Goal: Task Accomplishment & Management: Manage account settings

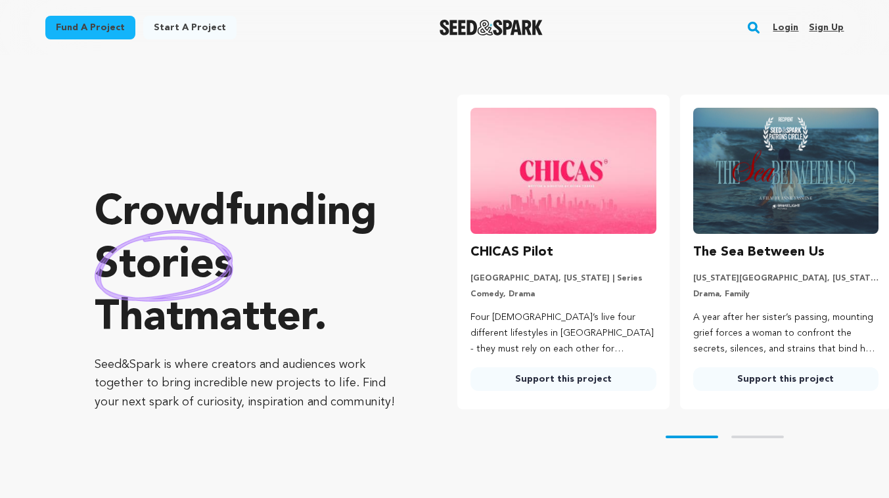
click at [794, 21] on link "Login" at bounding box center [785, 27] width 26 height 21
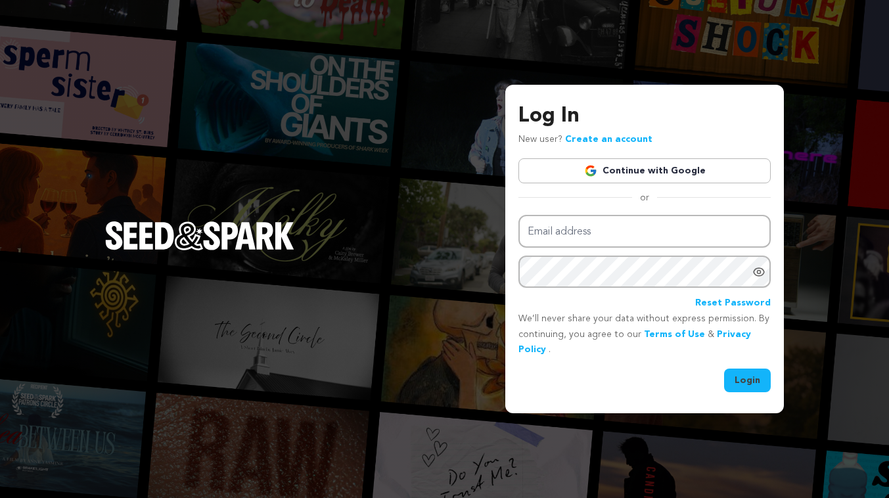
click at [638, 169] on link "Continue with Google" at bounding box center [644, 170] width 252 height 25
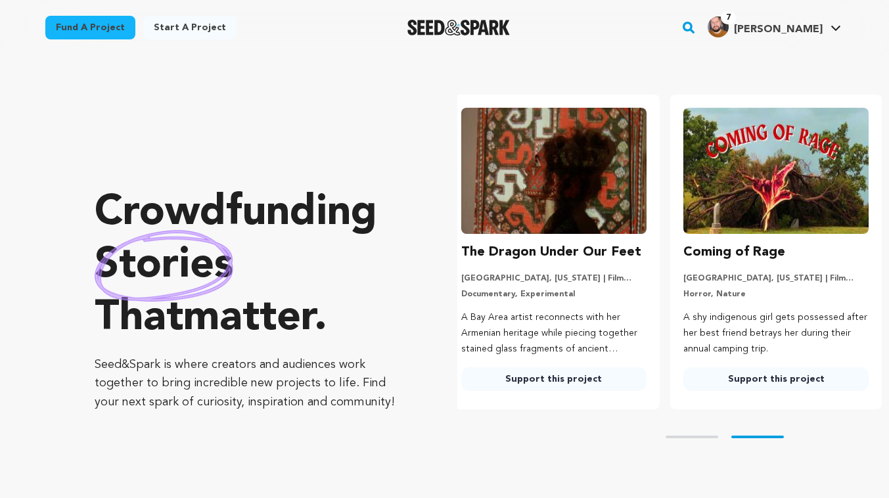
scroll to position [0, 232]
click at [104, 27] on link "Fund a project" at bounding box center [90, 28] width 90 height 24
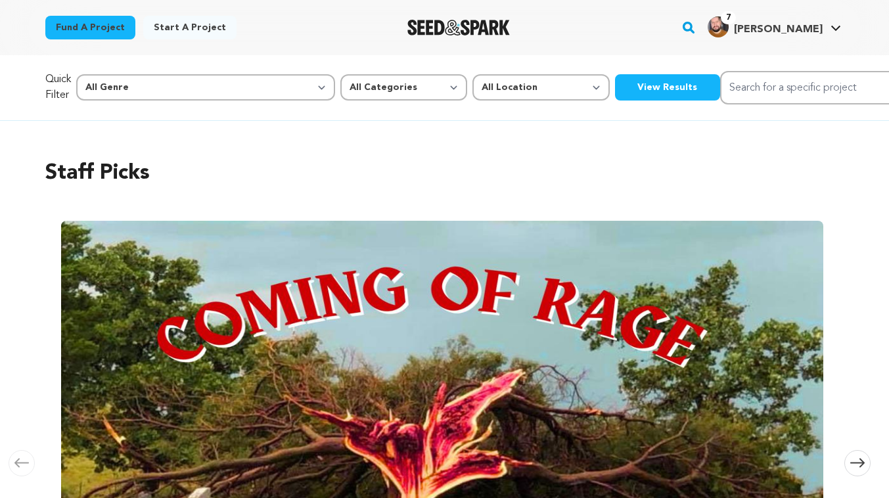
click at [728, 30] on div "7" at bounding box center [717, 26] width 21 height 21
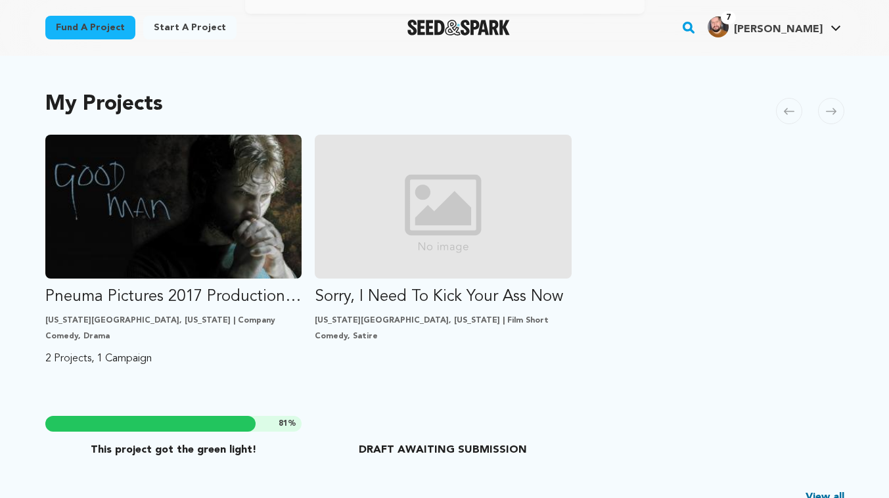
scroll to position [293, 0]
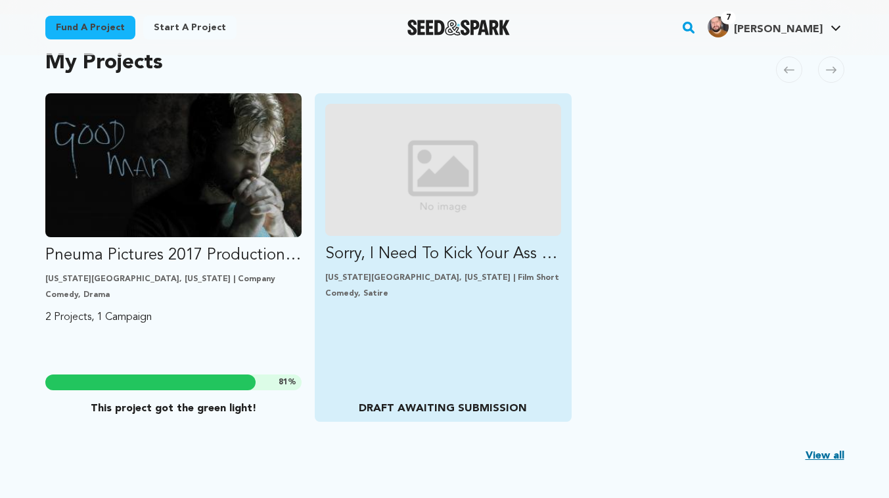
click at [406, 226] on img "Fund Sorry, I Need To Kick Your Ass Now" at bounding box center [443, 170] width 236 height 132
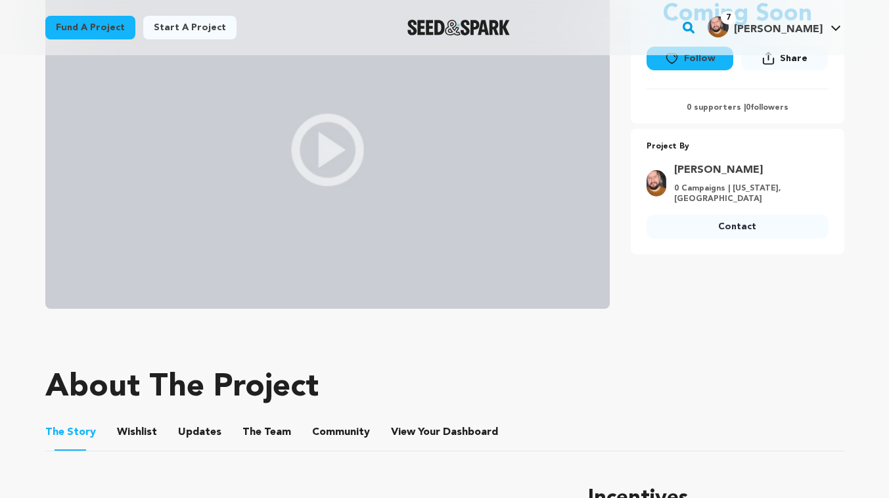
scroll to position [445, 0]
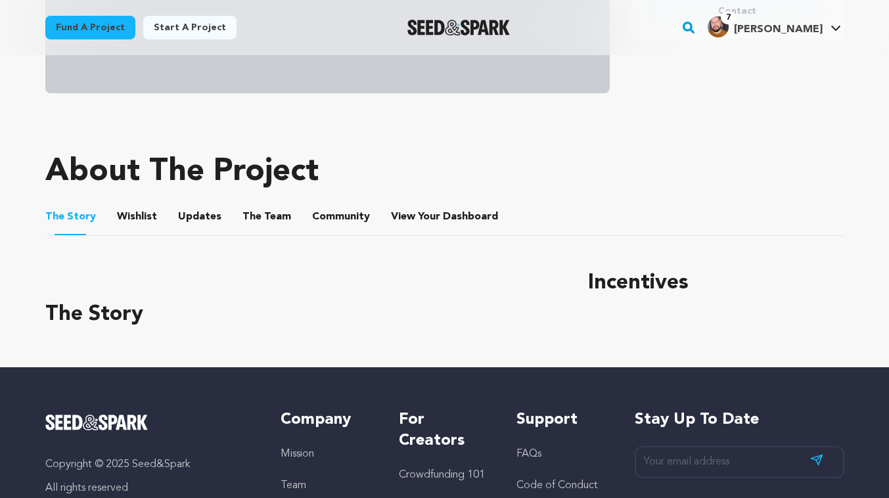
click at [251, 225] on button "The Team" at bounding box center [267, 220] width 32 height 32
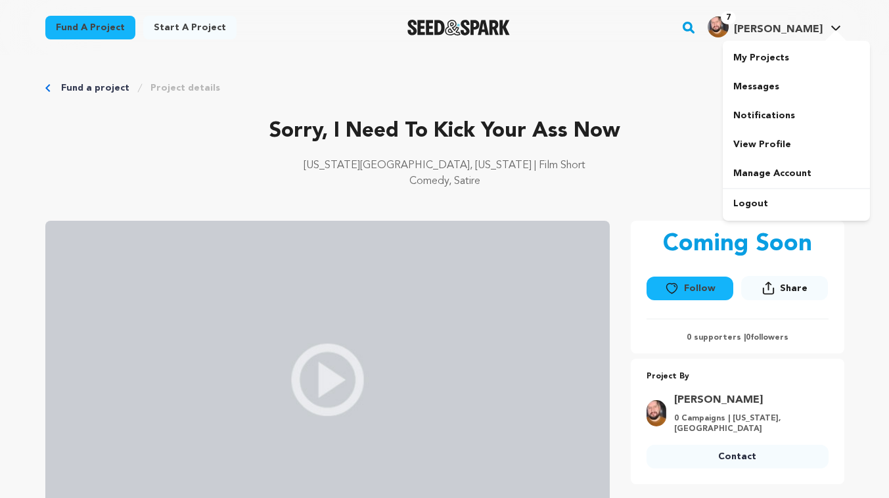
click at [827, 33] on div at bounding box center [835, 36] width 26 height 13
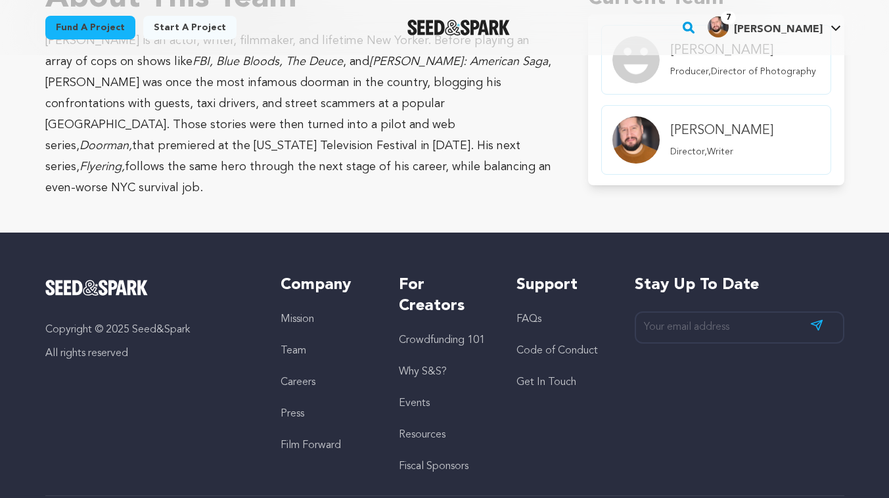
scroll to position [630, 0]
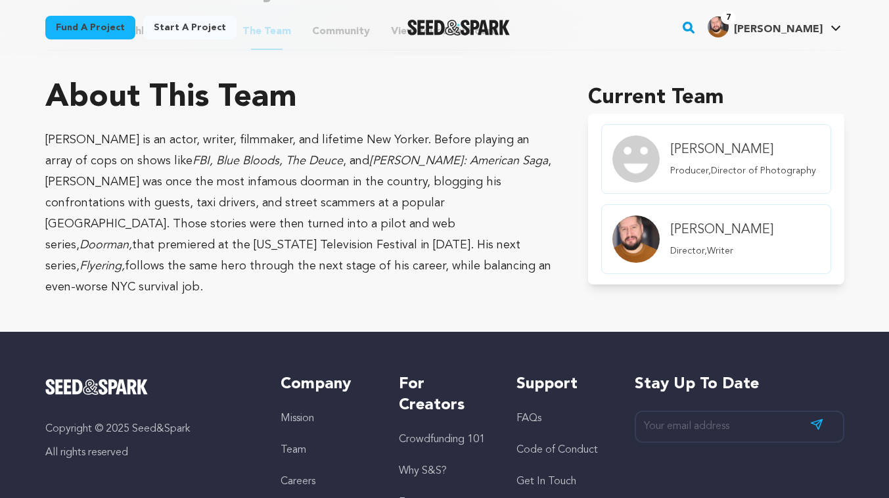
click at [636, 172] on img "member.name Profile" at bounding box center [635, 158] width 47 height 47
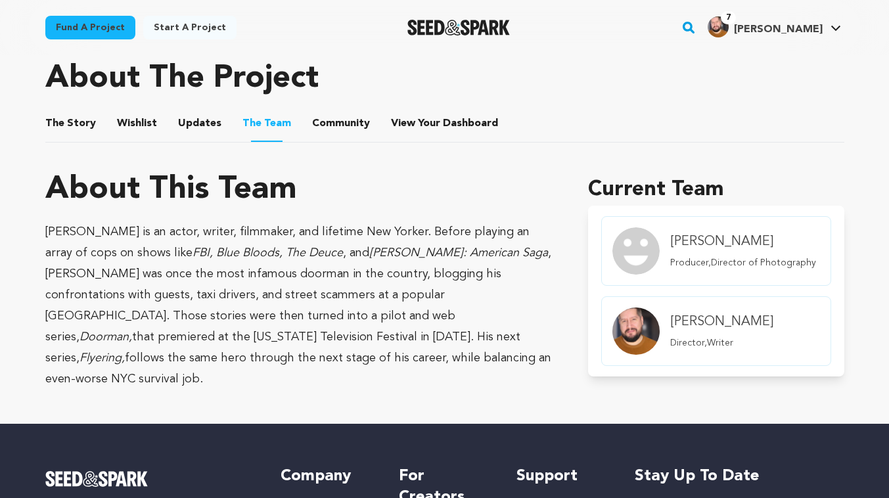
scroll to position [477, 0]
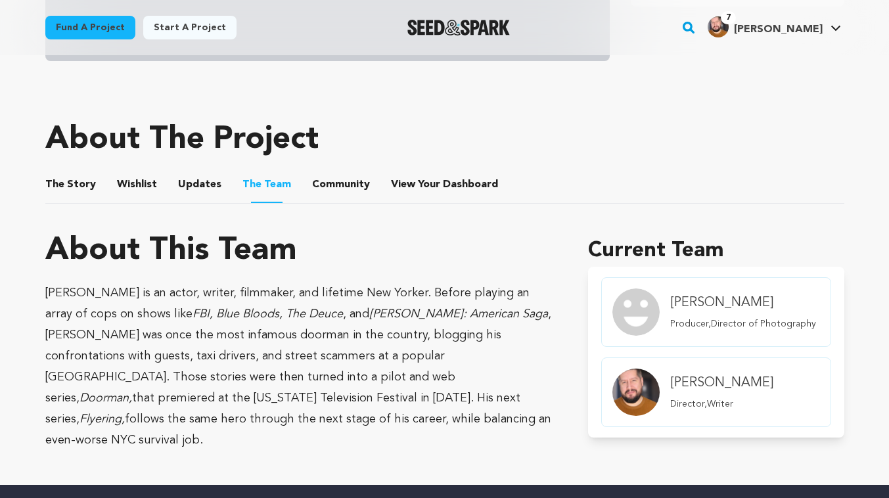
click at [399, 178] on button "View Your Dashboard" at bounding box center [407, 187] width 32 height 32
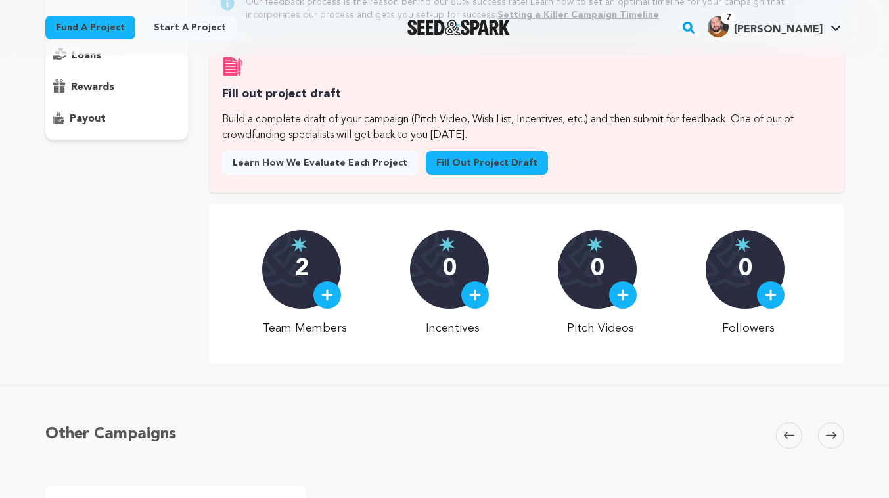
scroll to position [263, 0]
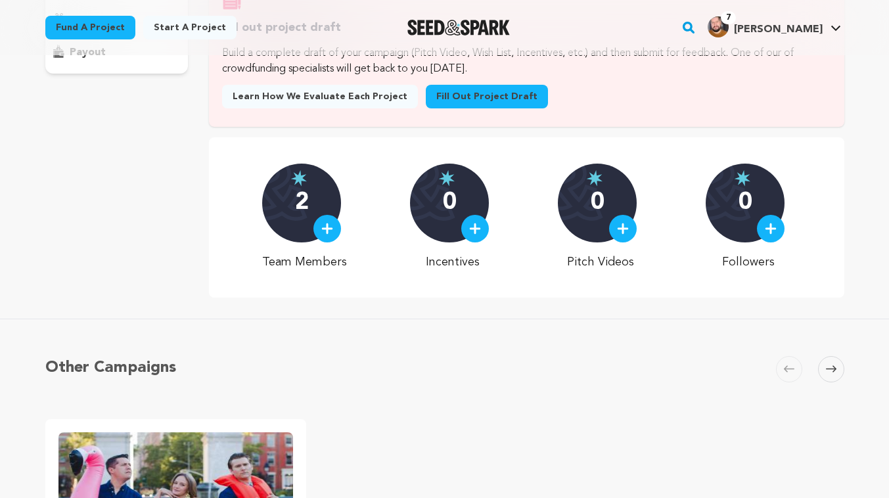
click at [326, 230] on div at bounding box center [327, 229] width 28 height 28
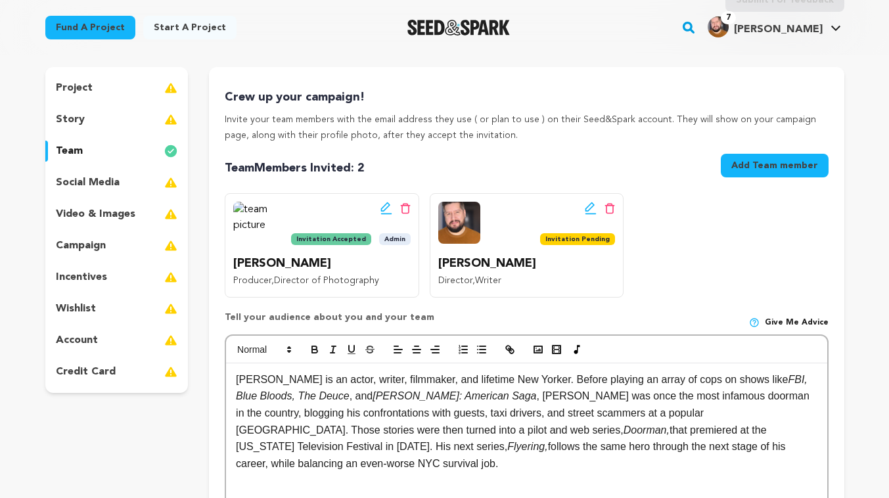
scroll to position [107, 0]
click at [778, 168] on button "Add Team member" at bounding box center [774, 165] width 108 height 24
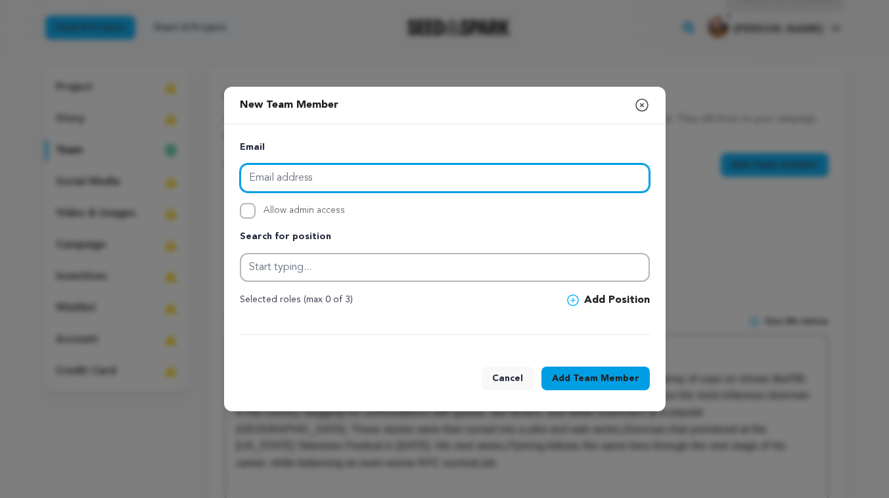
click at [431, 183] on input "email" at bounding box center [445, 178] width 410 height 29
paste input "[PERSON_NAME][EMAIL_ADDRESS][DOMAIN_NAME]"
type input "[EMAIL_ADDRESS][DOMAIN_NAME]"
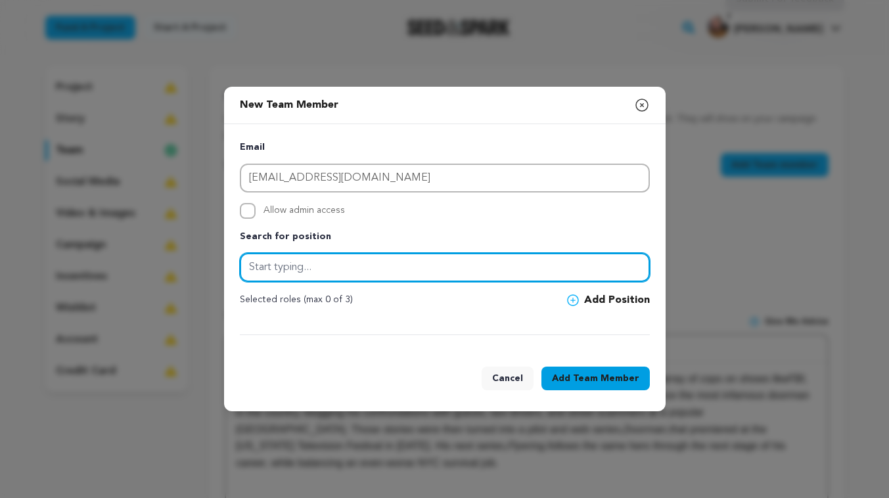
click at [334, 272] on input "text" at bounding box center [445, 267] width 410 height 29
type input "P"
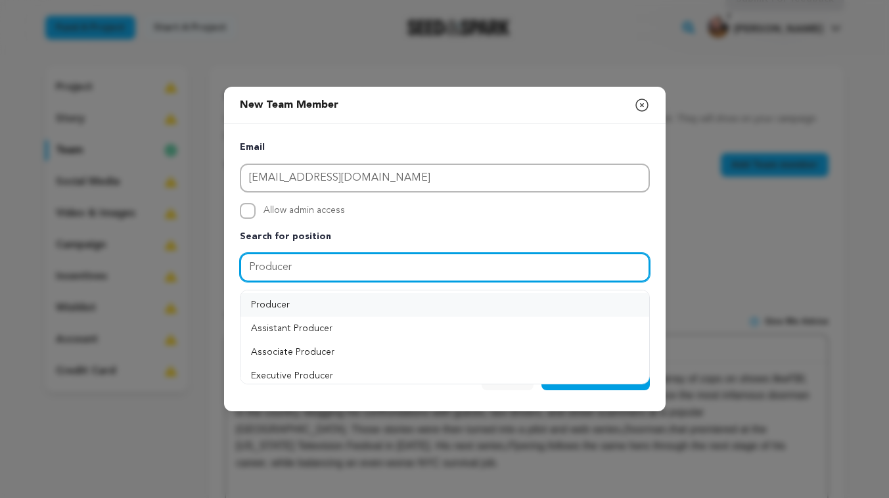
type input "Producer"
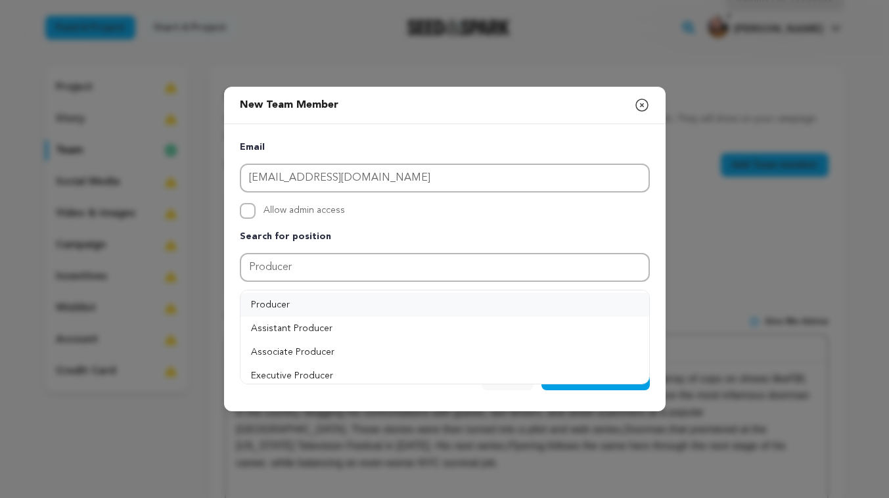
click at [399, 303] on button "Producer" at bounding box center [444, 305] width 408 height 24
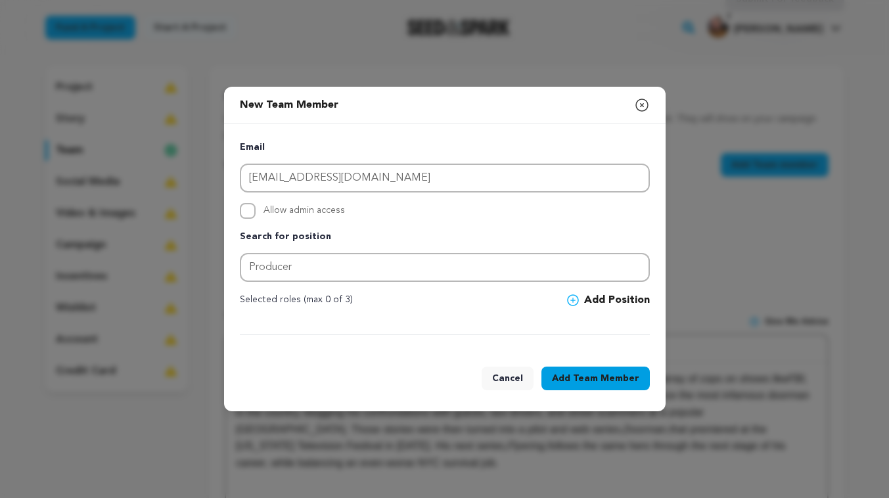
click at [236, 211] on div "Email katkathleen.donachie09@gmail.com Allow admin access Search for position P…" at bounding box center [444, 237] width 441 height 227
click at [248, 211] on input "Allow admin access" at bounding box center [248, 211] width 16 height 16
checkbox input "true"
click at [582, 382] on span "Team Member" at bounding box center [606, 378] width 66 height 13
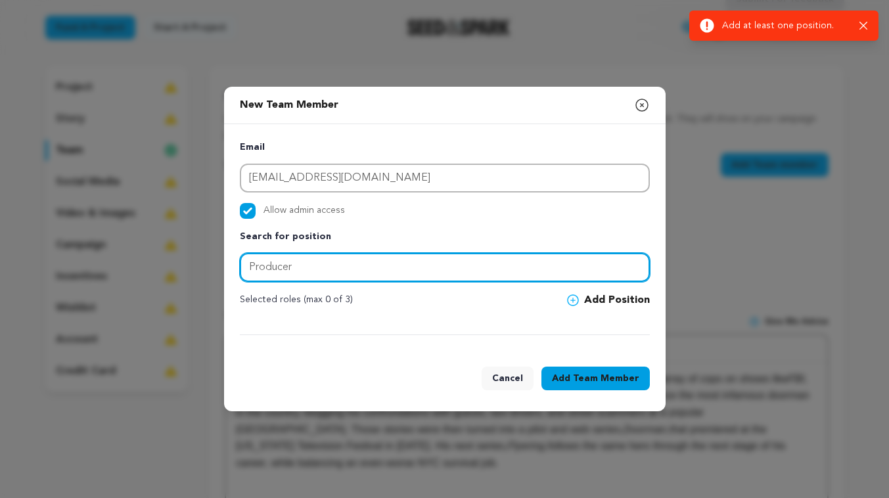
click at [477, 269] on input "Producer" at bounding box center [445, 267] width 410 height 29
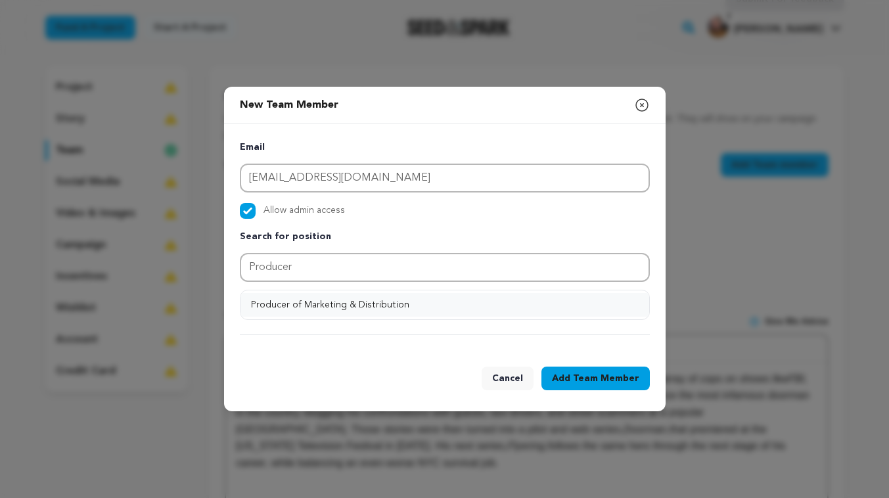
click at [278, 299] on button "Producer of Marketing & Distribution" at bounding box center [444, 305] width 408 height 24
type input "Producer of Marketing & Distribution"
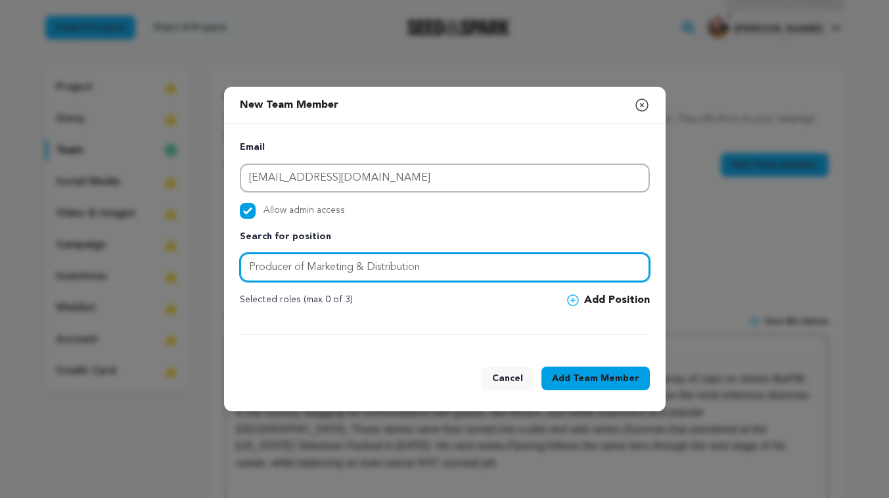
click at [368, 265] on input "Producer of Marketing & Distribution" at bounding box center [445, 267] width 410 height 29
click at [516, 267] on input "text" at bounding box center [445, 267] width 410 height 29
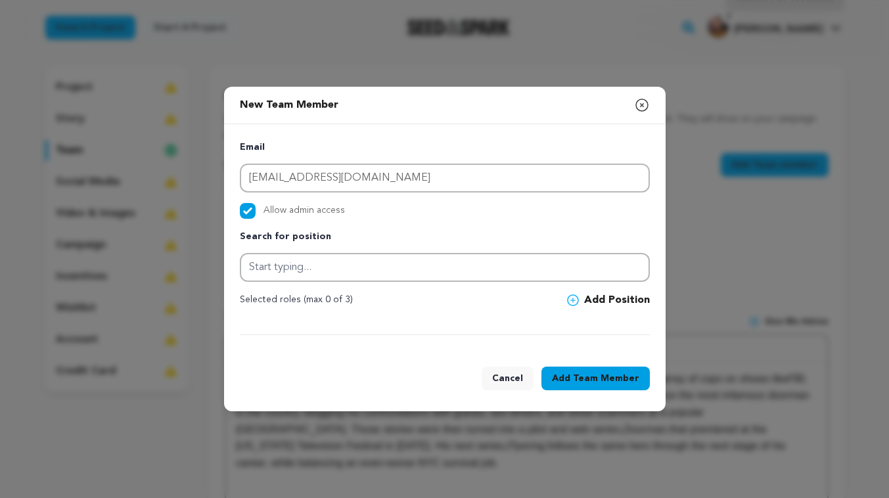
click at [577, 299] on icon at bounding box center [573, 300] width 12 height 12
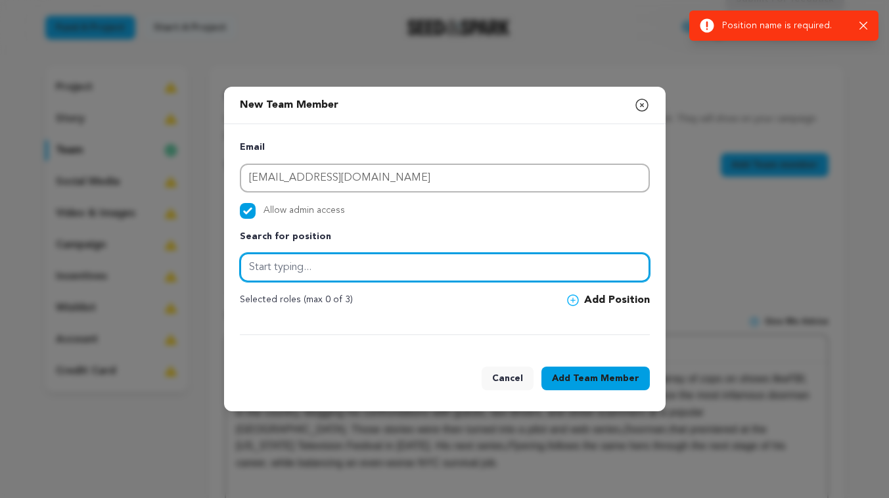
click at [414, 262] on input "text" at bounding box center [445, 267] width 410 height 29
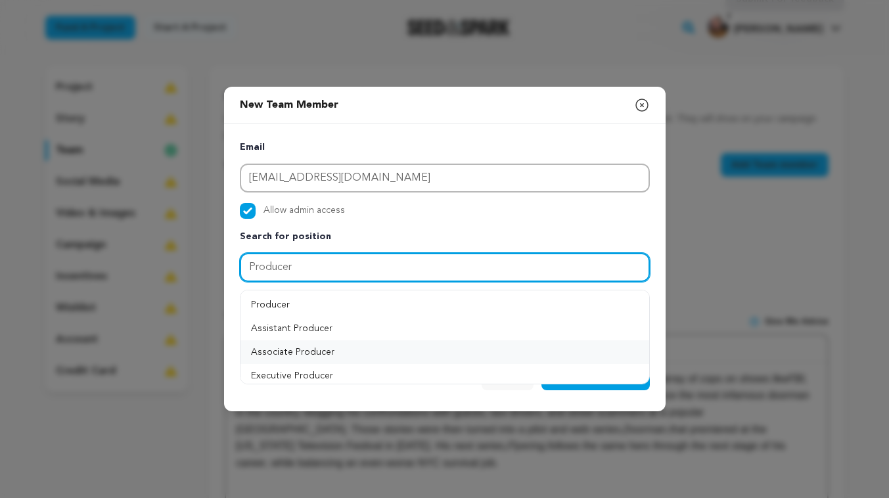
type input "Producer"
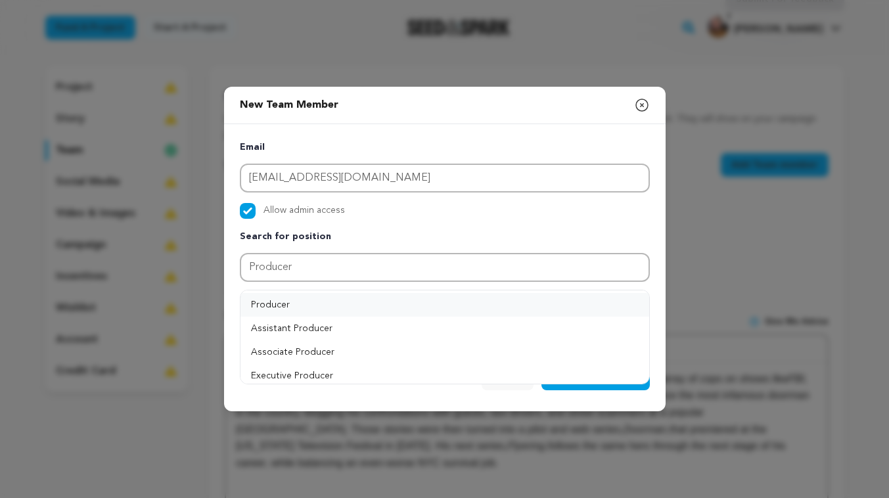
drag, startPoint x: 312, startPoint y: 355, endPoint x: 324, endPoint y: 305, distance: 51.3
click at [324, 306] on ul "Producer Assistant Producer Associate Producer" at bounding box center [444, 422] width 408 height 265
click at [315, 305] on button "Producer" at bounding box center [444, 305] width 408 height 24
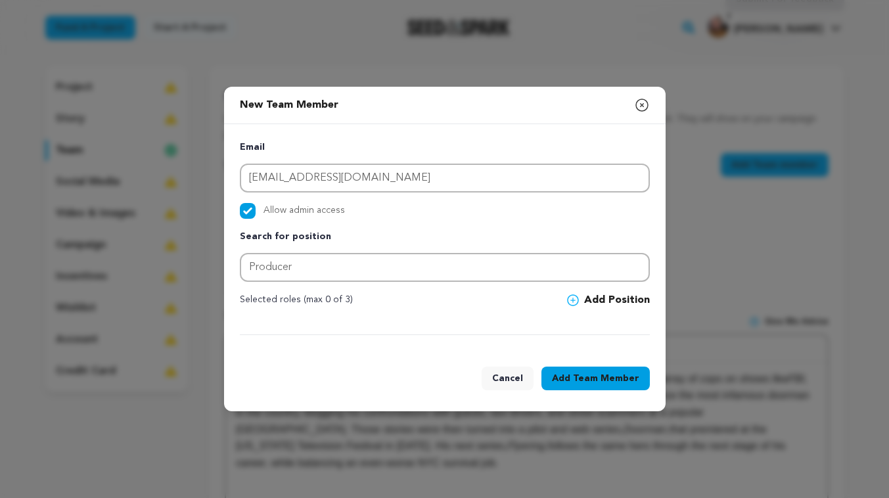
click at [579, 304] on icon at bounding box center [573, 300] width 12 height 12
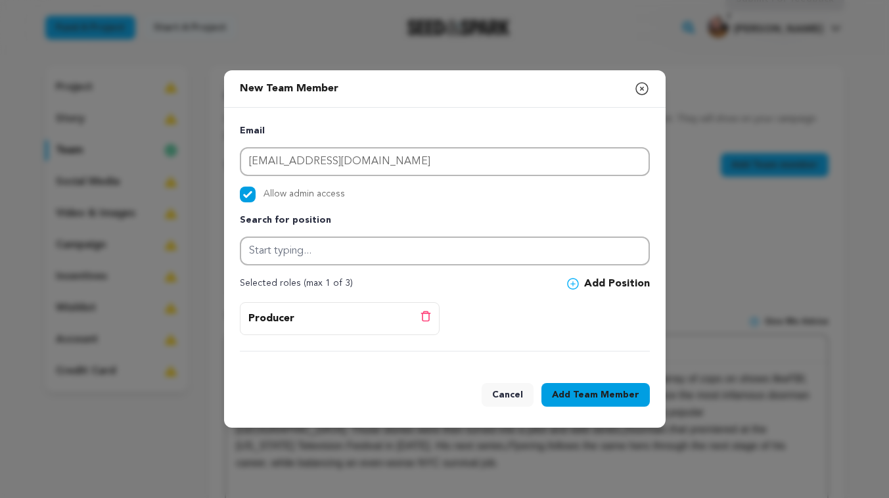
click at [607, 398] on span "Team Member" at bounding box center [606, 394] width 66 height 13
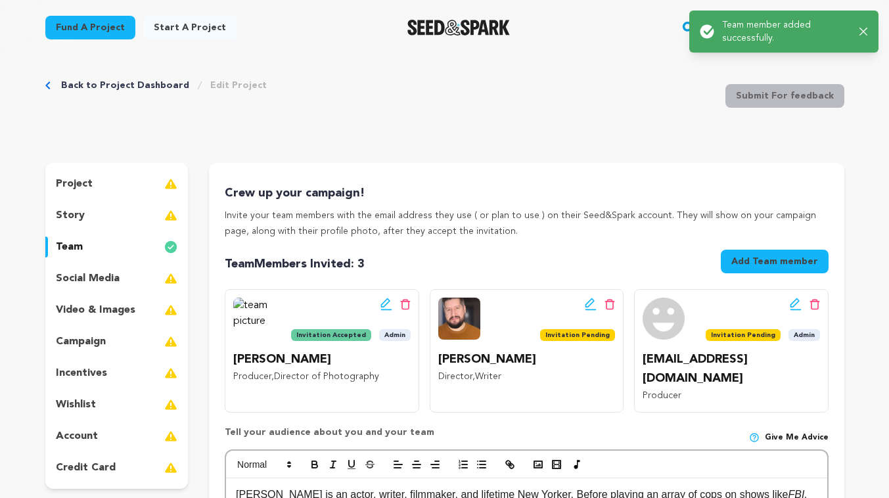
scroll to position [0, 0]
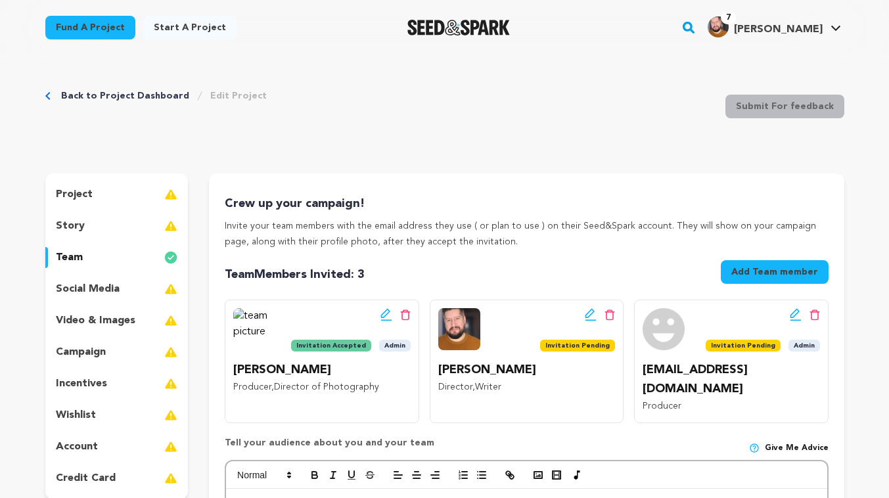
click at [387, 318] on icon at bounding box center [386, 314] width 12 height 13
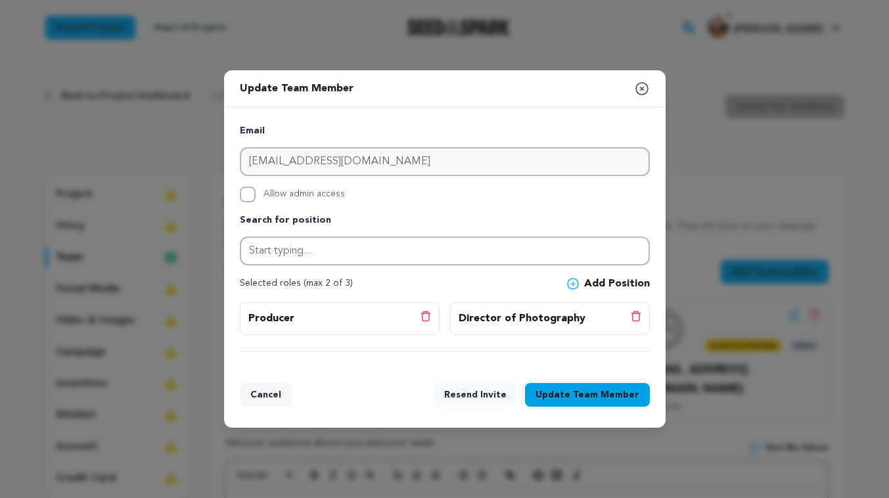
click at [641, 89] on icon "button" at bounding box center [642, 89] width 12 height 12
